Goal: Transaction & Acquisition: Obtain resource

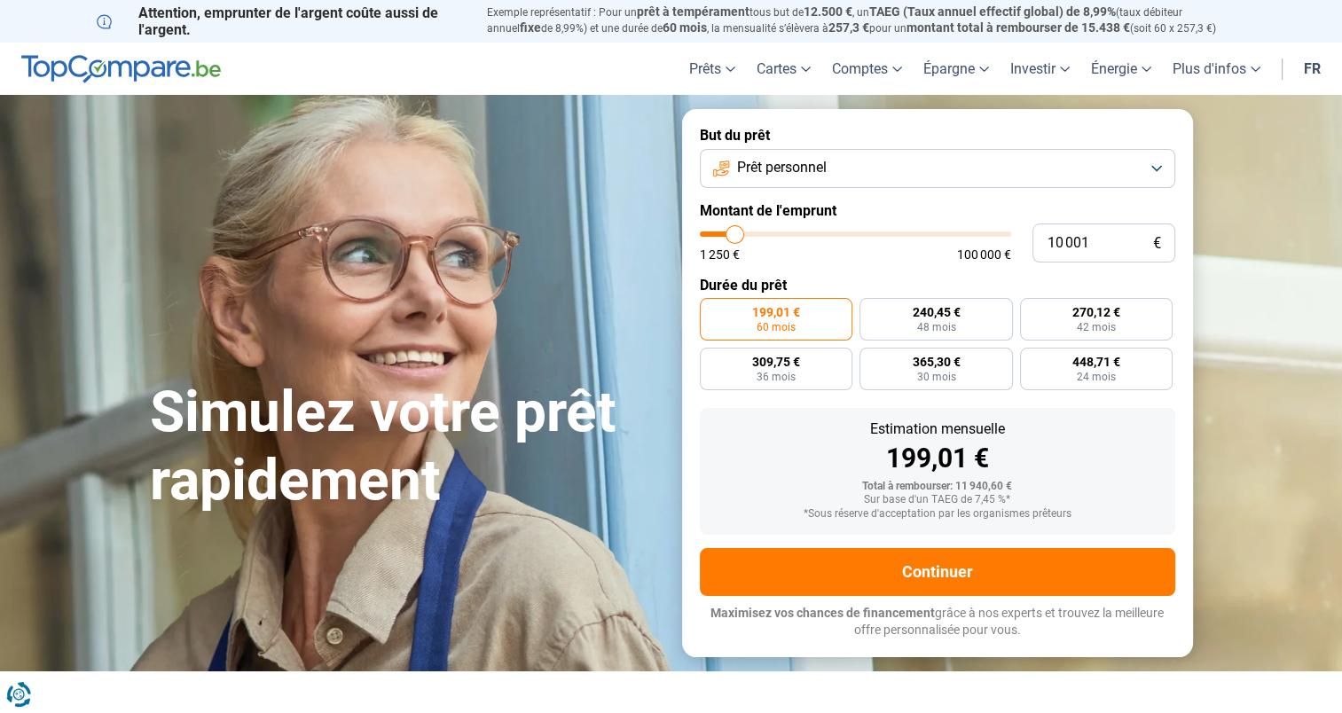
click at [1004, 175] on button "Prêt personnel" at bounding box center [938, 168] width 476 height 39
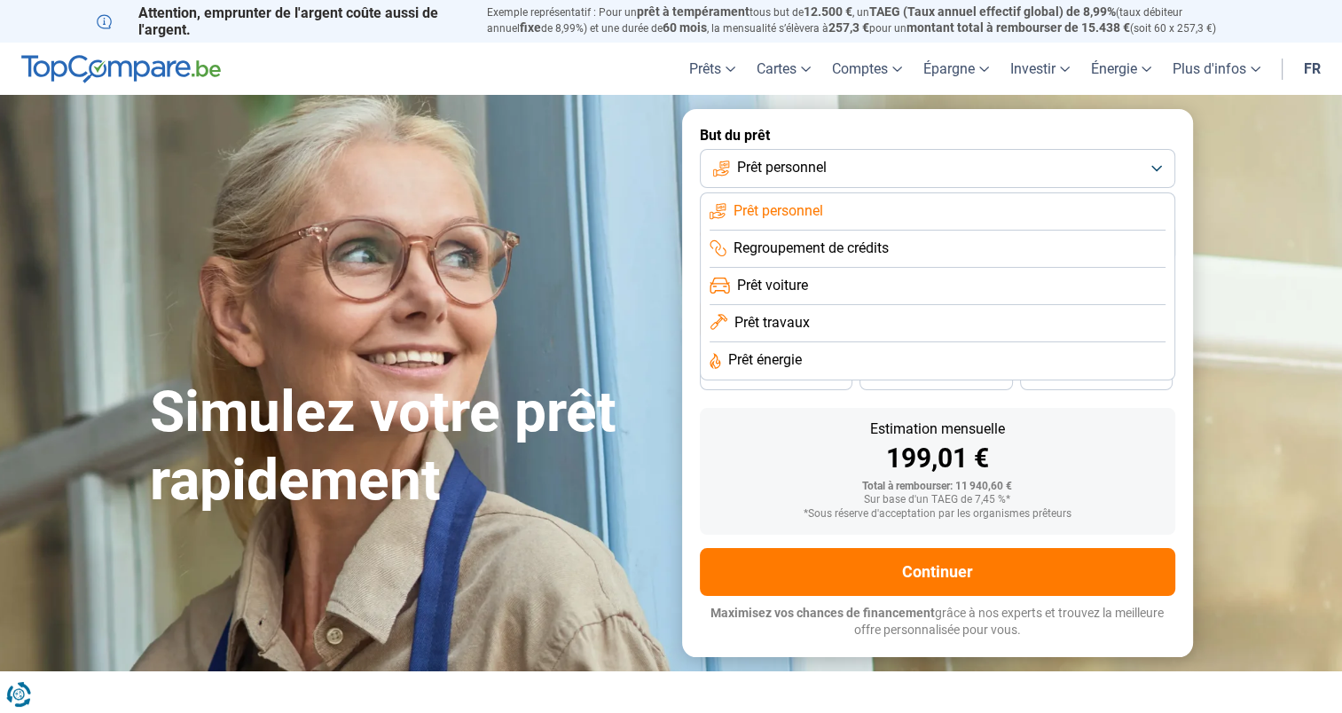
click at [790, 213] on span "Prêt personnel" at bounding box center [779, 211] width 90 height 20
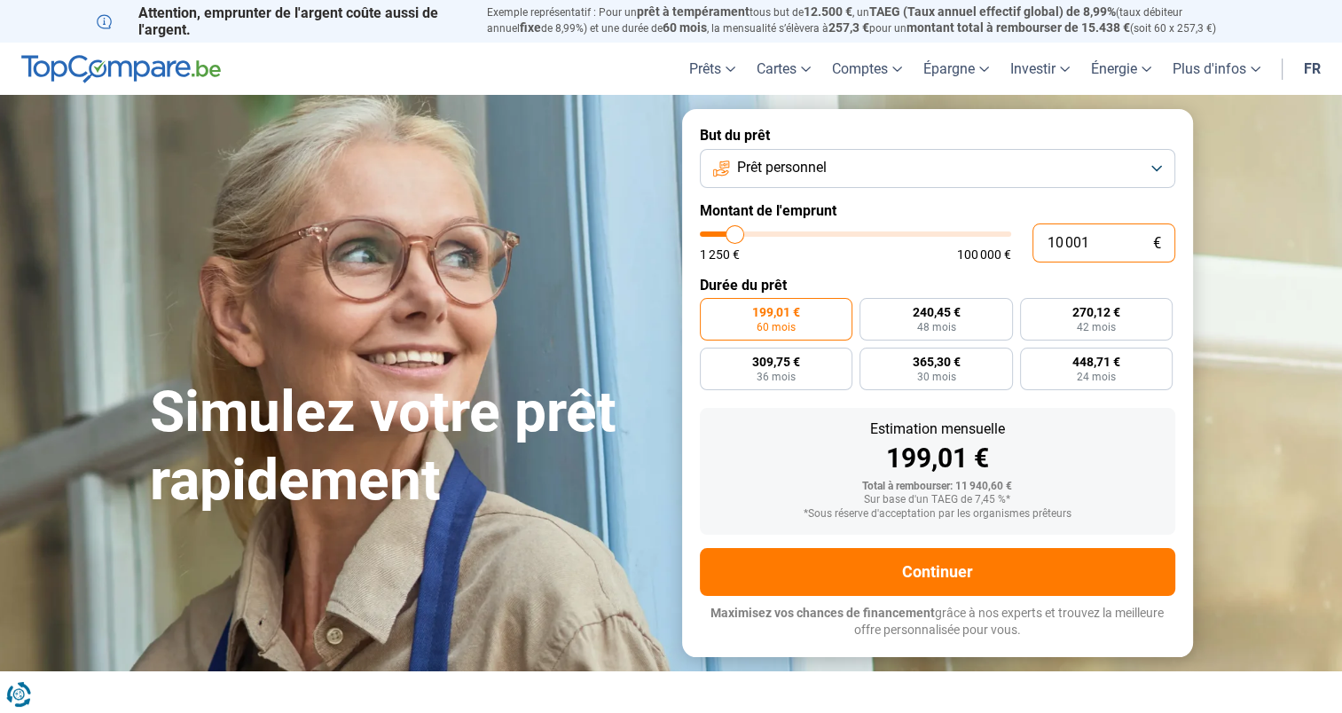
drag, startPoint x: 1122, startPoint y: 249, endPoint x: 958, endPoint y: 240, distance: 163.5
click at [959, 241] on div "10 001 € 1 250 € 100 000 €" at bounding box center [938, 243] width 476 height 39
type input "10000"
radio input "true"
type input "4"
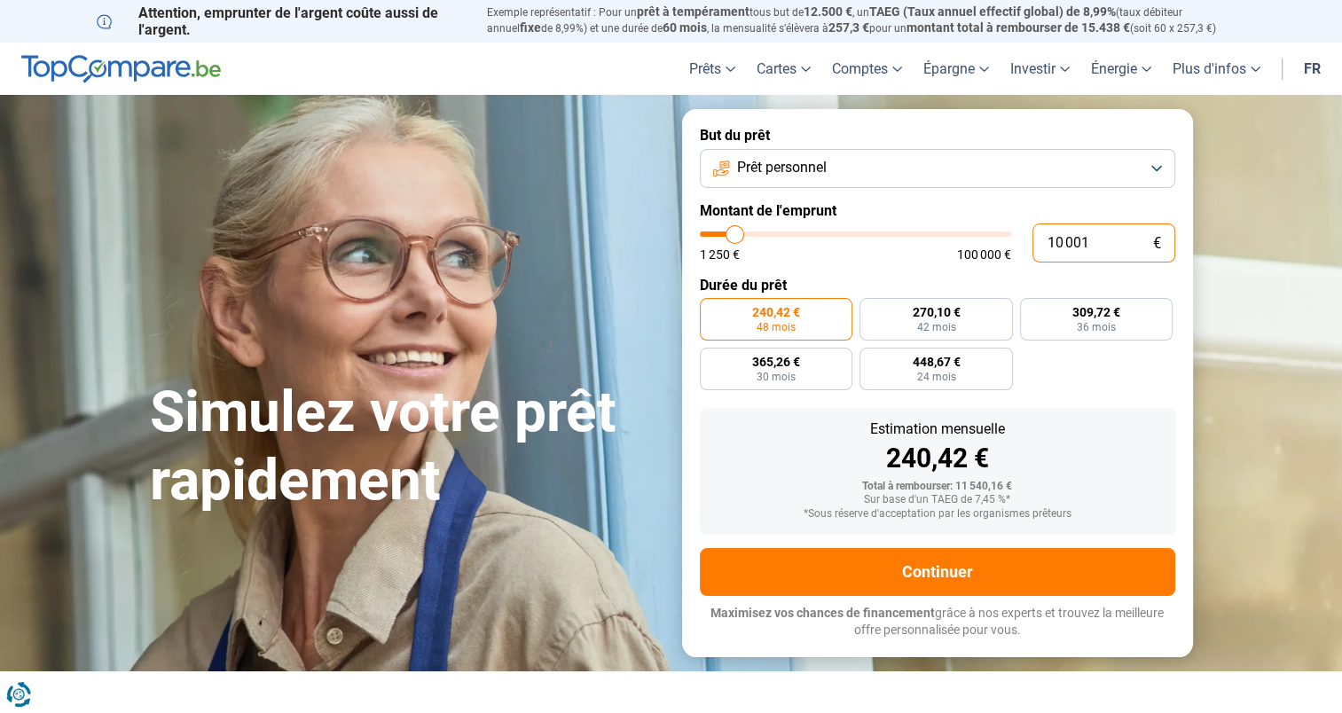
type input "1250"
type input "40"
type input "1250"
type input "400"
type input "1250"
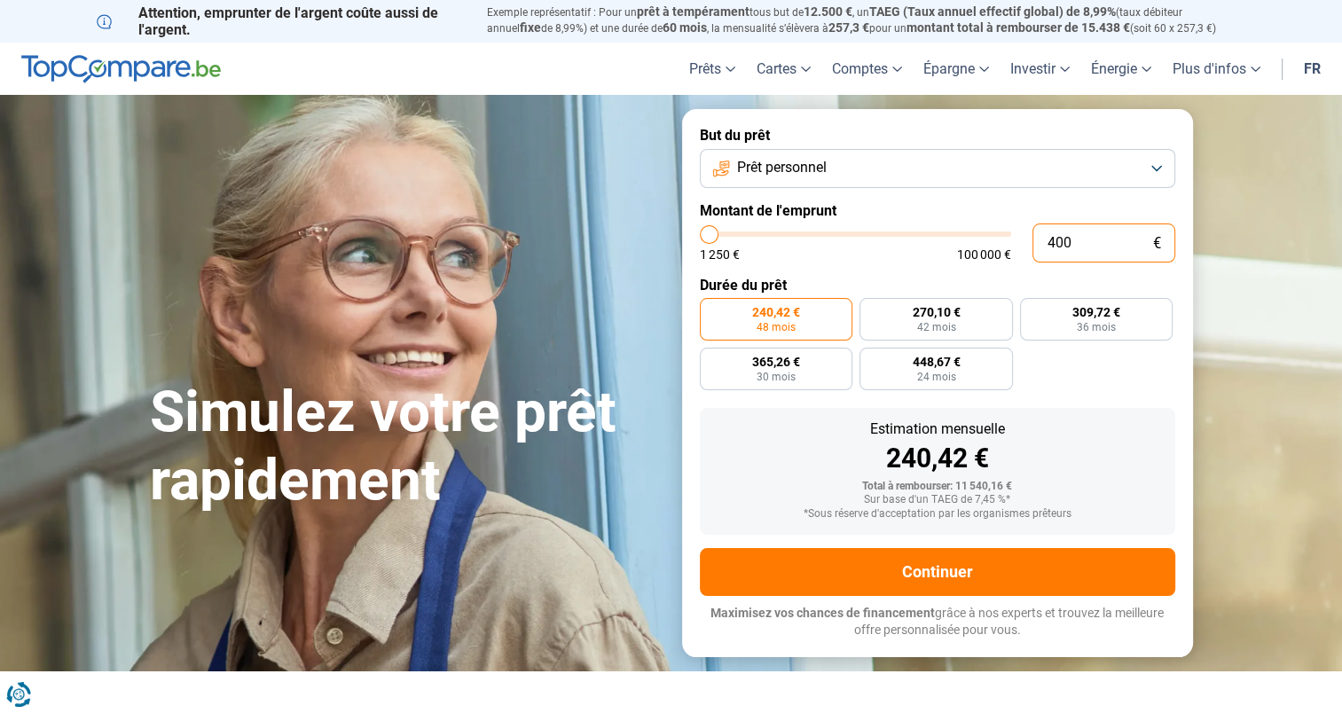
type input "4 000"
type input "4000"
radio input "true"
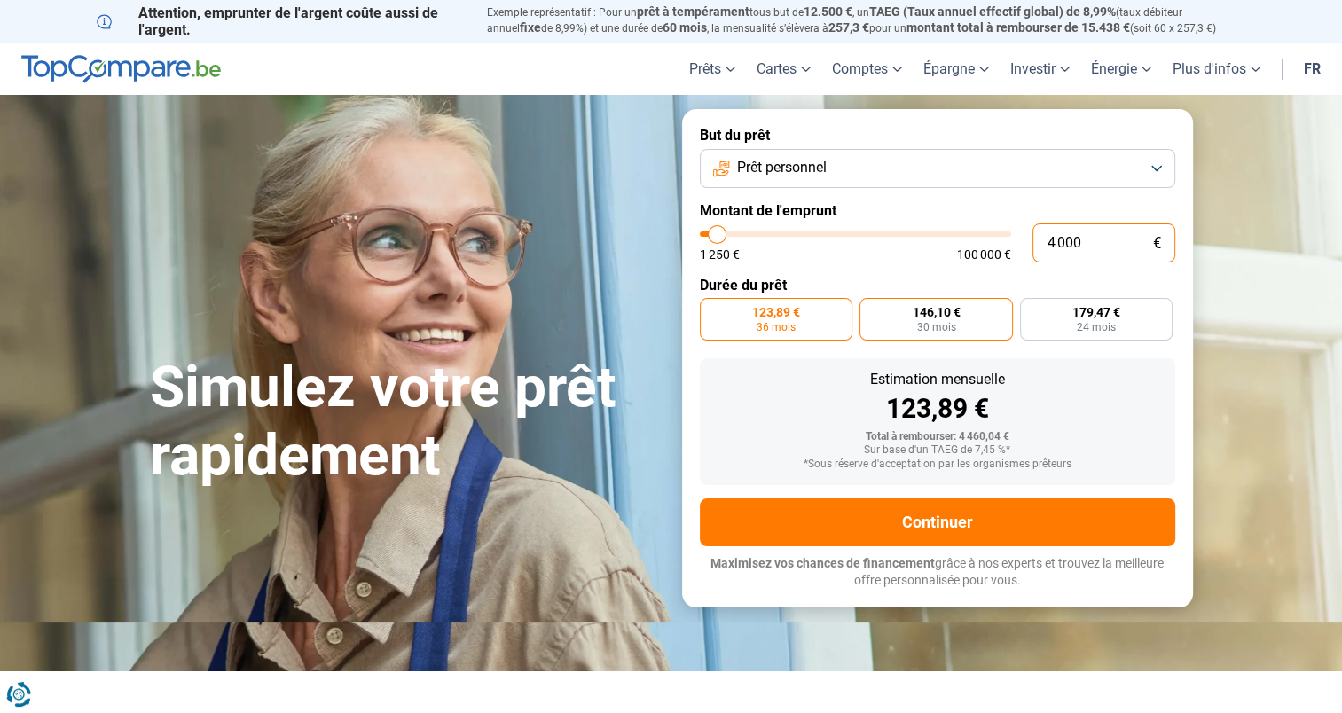
type input "4 000"
click at [974, 326] on label "146,10 € 30 mois" at bounding box center [936, 319] width 153 height 43
click at [871, 310] on input "146,10 € 30 mois" at bounding box center [866, 304] width 12 height 12
radio input "true"
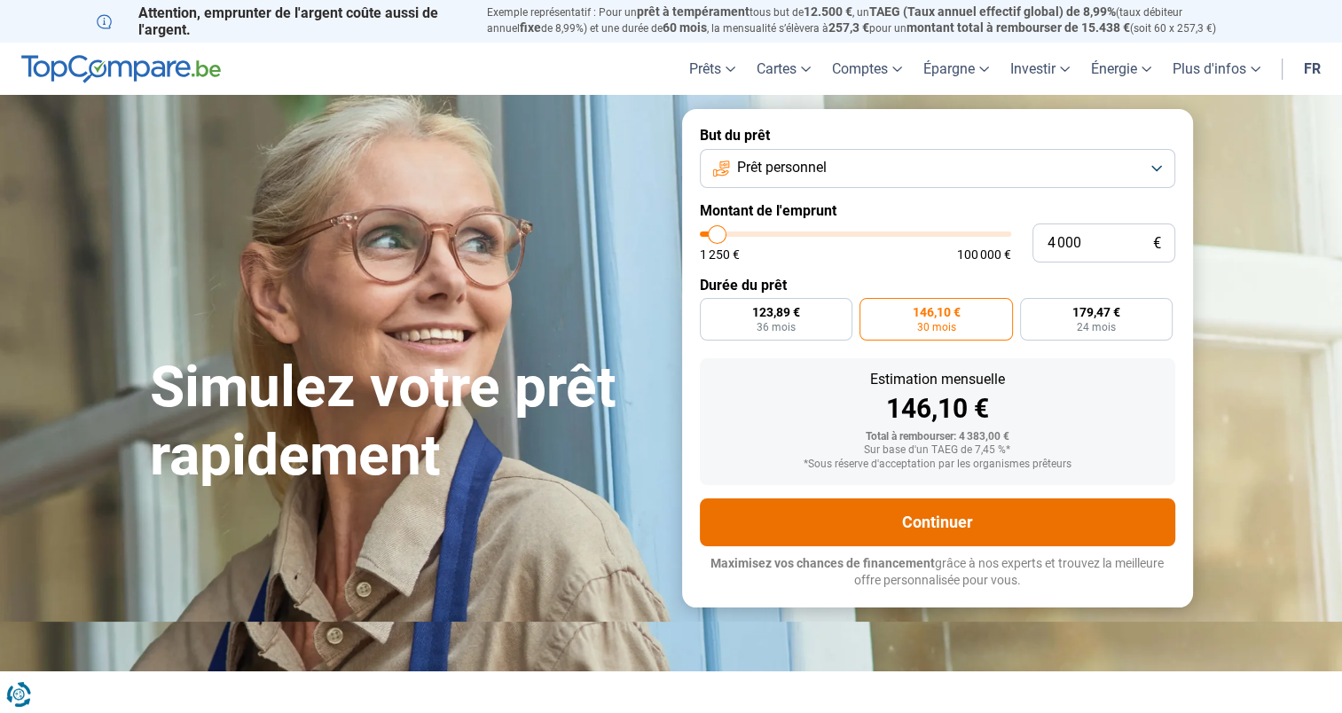
click at [894, 529] on button "Continuer" at bounding box center [938, 523] width 476 height 48
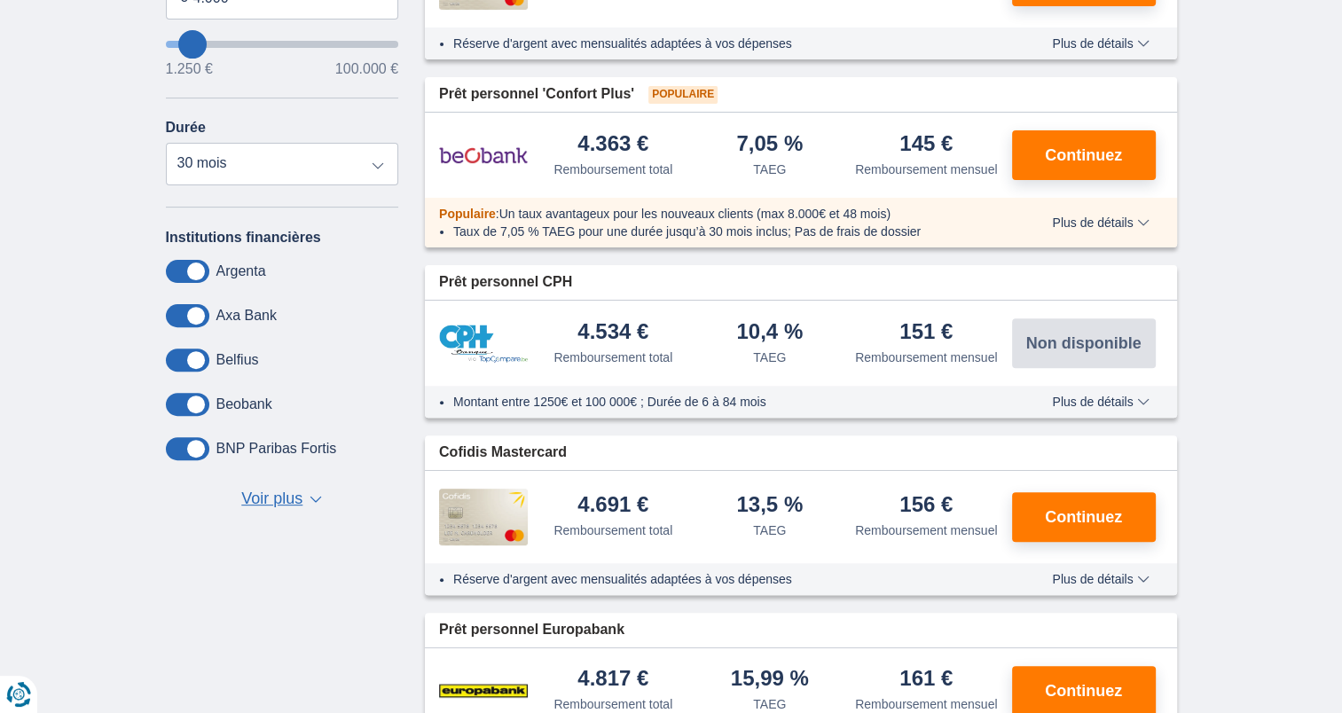
scroll to position [444, 0]
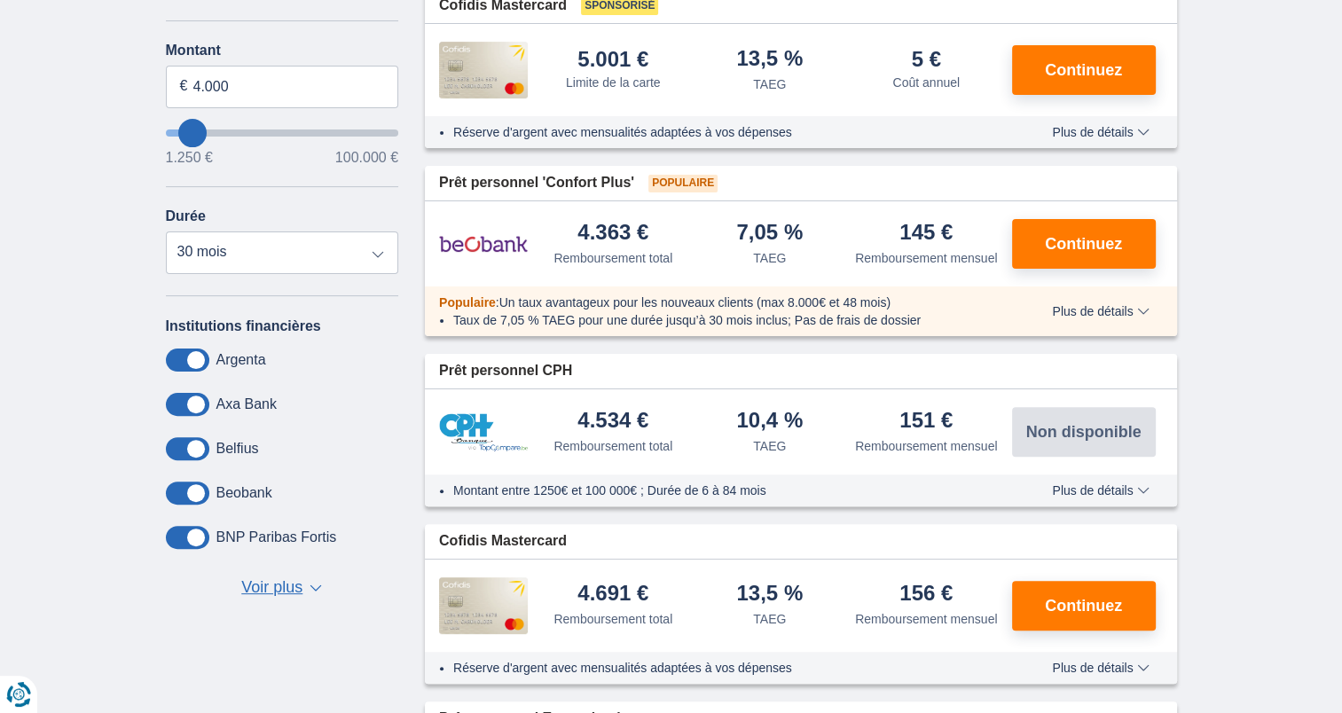
click at [295, 589] on span "Voir plus" at bounding box center [271, 588] width 61 height 23
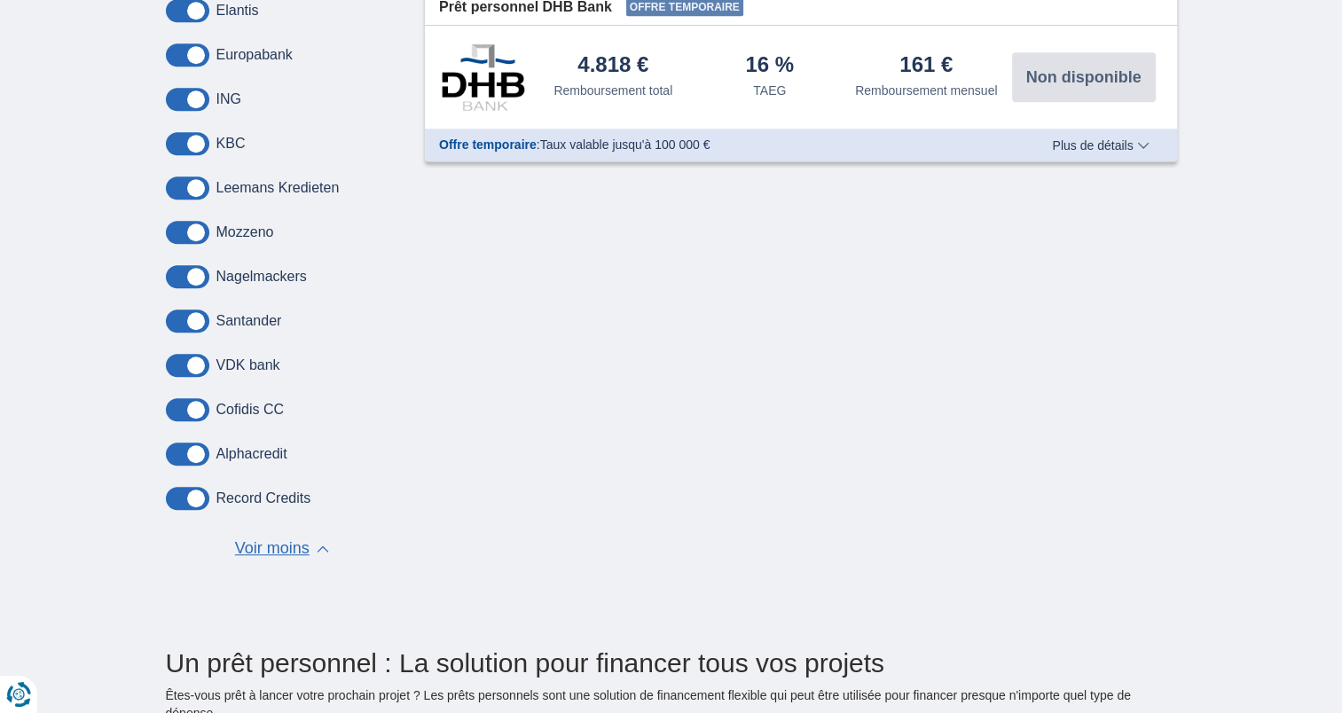
scroll to position [1331, 0]
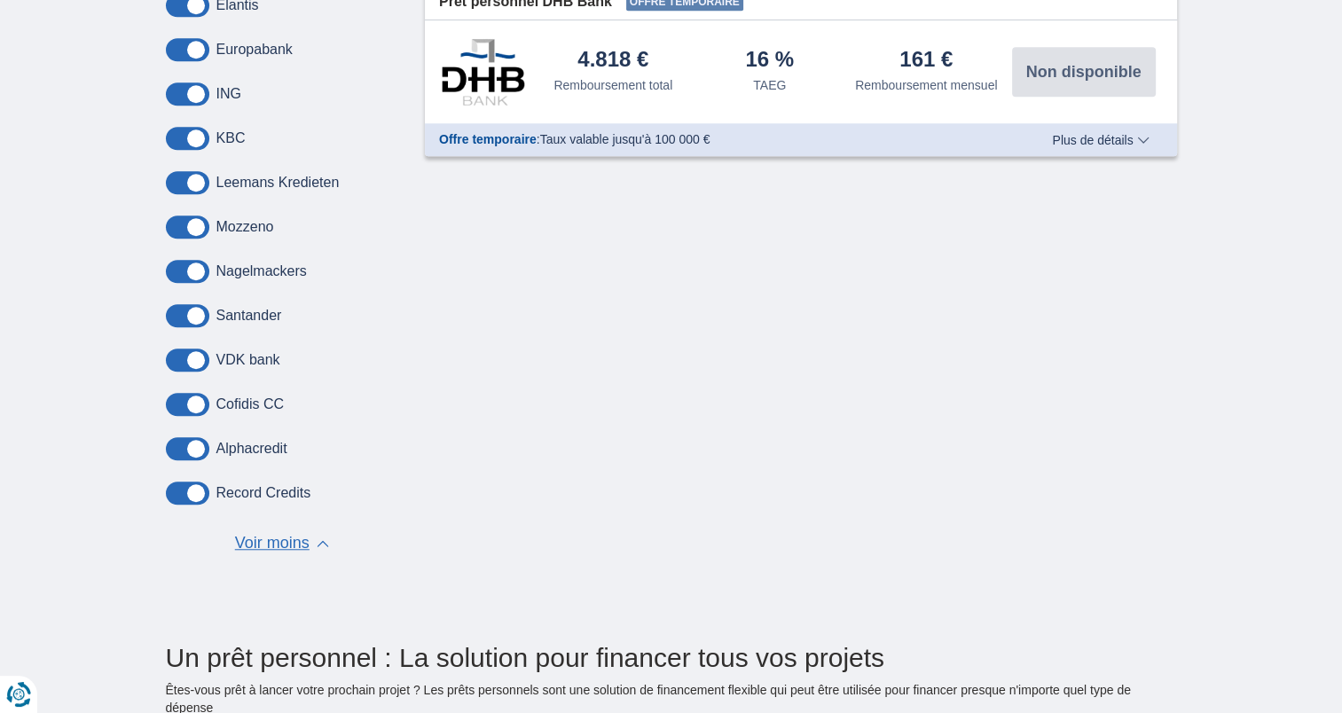
click at [1144, 142] on span "Plus de détails" at bounding box center [1100, 140] width 97 height 12
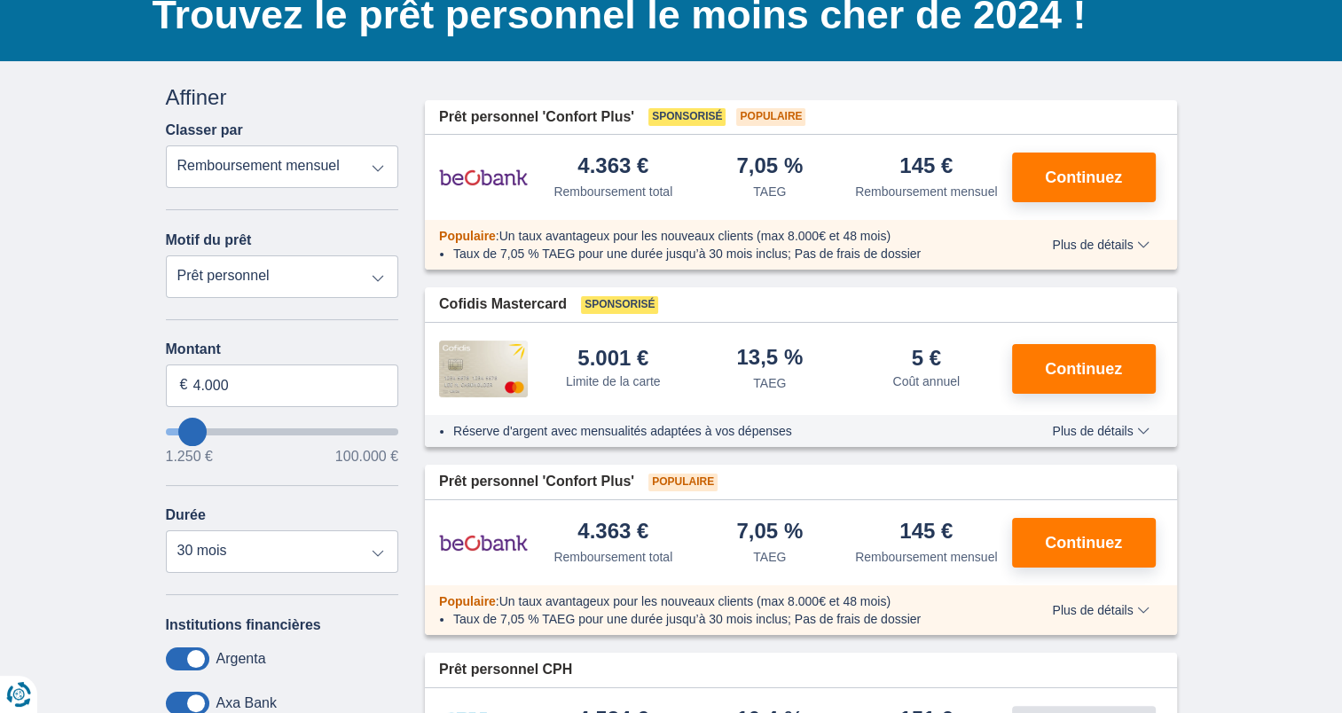
scroll to position [0, 0]
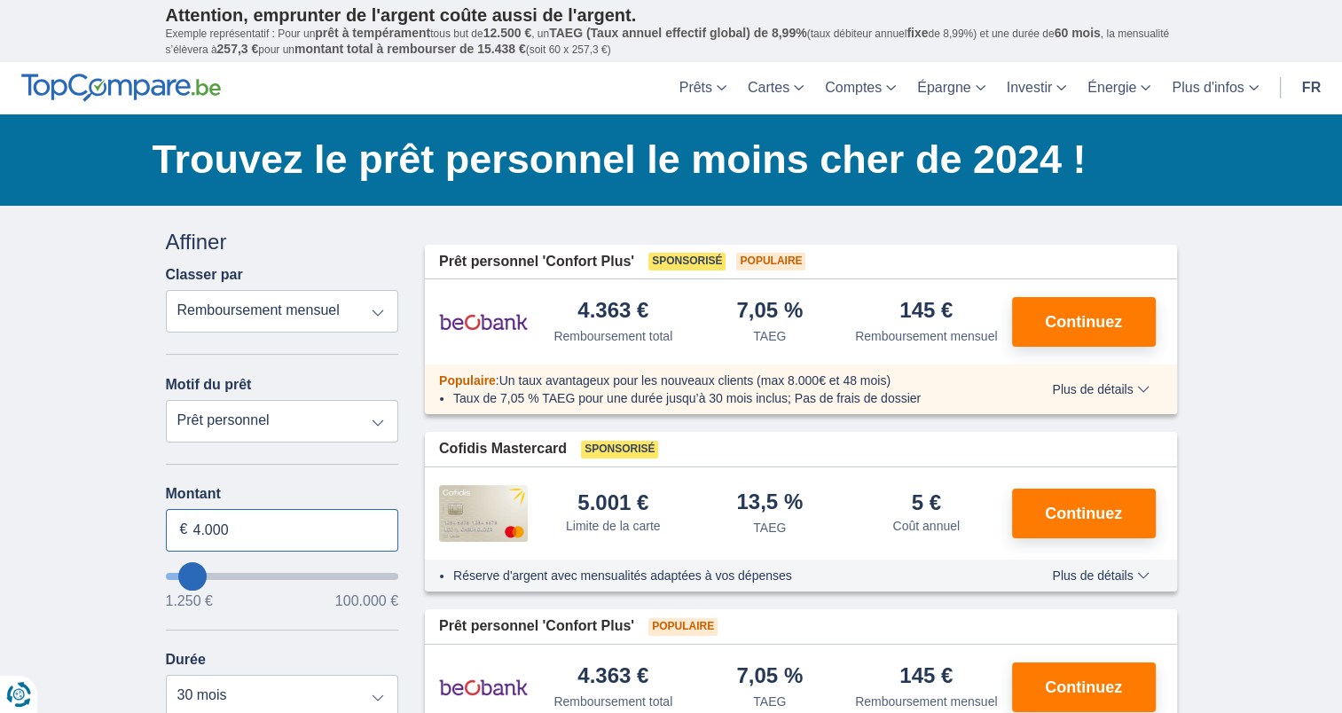
drag, startPoint x: 254, startPoint y: 531, endPoint x: 92, endPoint y: 476, distance: 170.9
type input "3.000"
type input "3250"
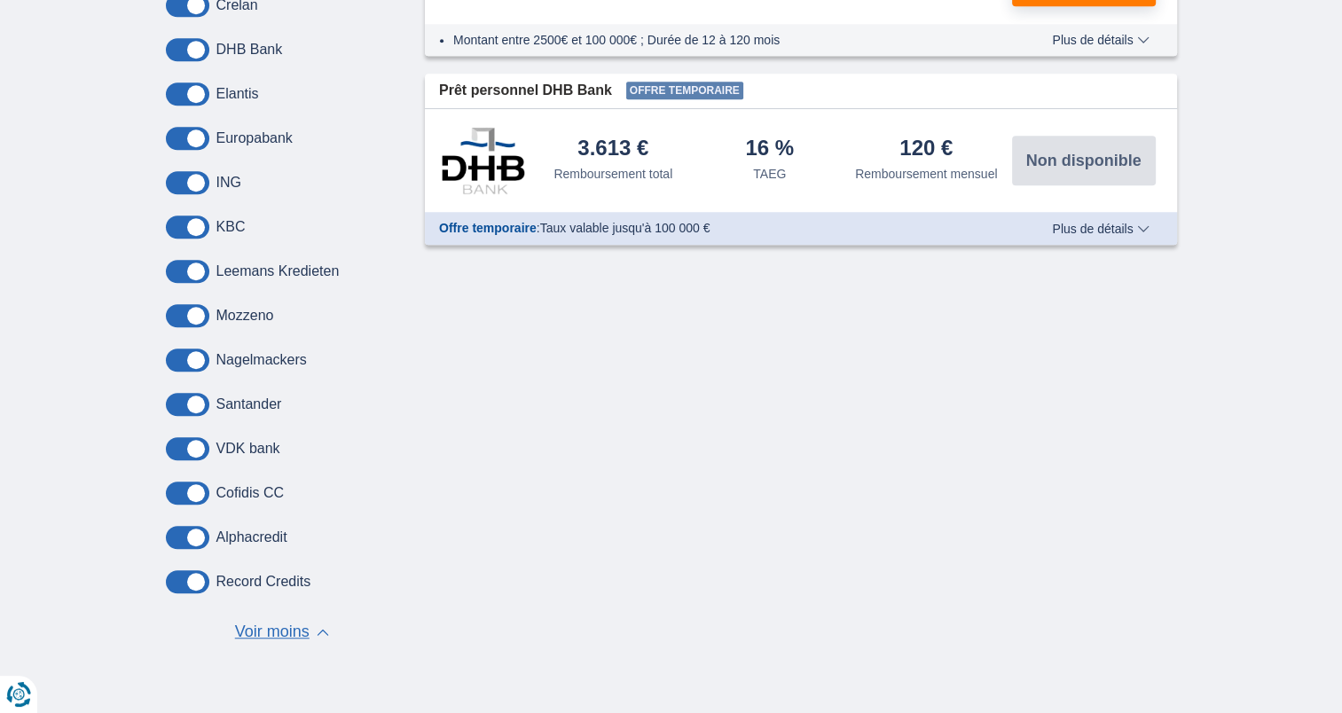
scroll to position [1597, 0]
